Goal: Transaction & Acquisition: Purchase product/service

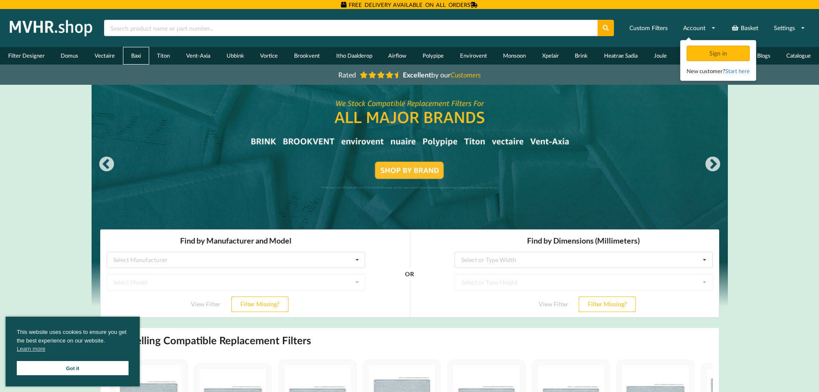
drag, startPoint x: 135, startPoint y: 55, endPoint x: 100, endPoint y: 87, distance: 46.9
click at [135, 56] on link "Baxi" at bounding box center [136, 56] width 26 height 18
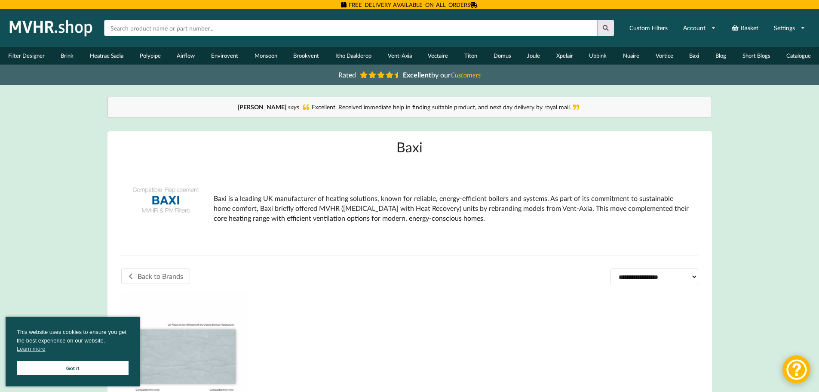
click at [221, 30] on input "text" at bounding box center [351, 28] width 494 height 16
type input "320"
click at [598, 20] on button at bounding box center [606, 28] width 17 height 16
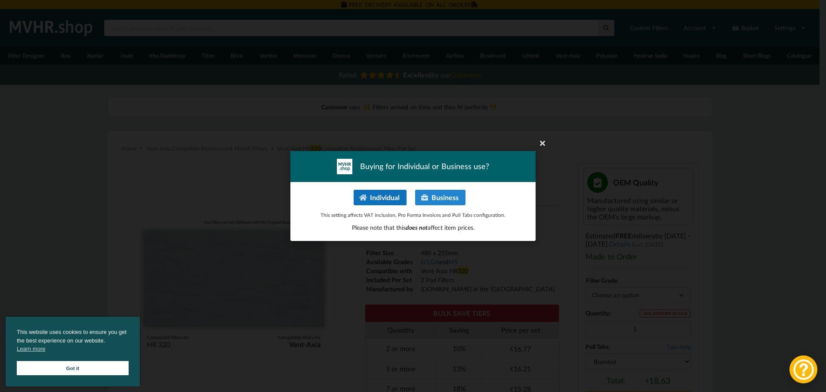
drag, startPoint x: 542, startPoint y: 143, endPoint x: 521, endPoint y: 152, distance: 23.1
click at [542, 143] on icon at bounding box center [542, 143] width 14 height 14
